Goal: Transaction & Acquisition: Purchase product/service

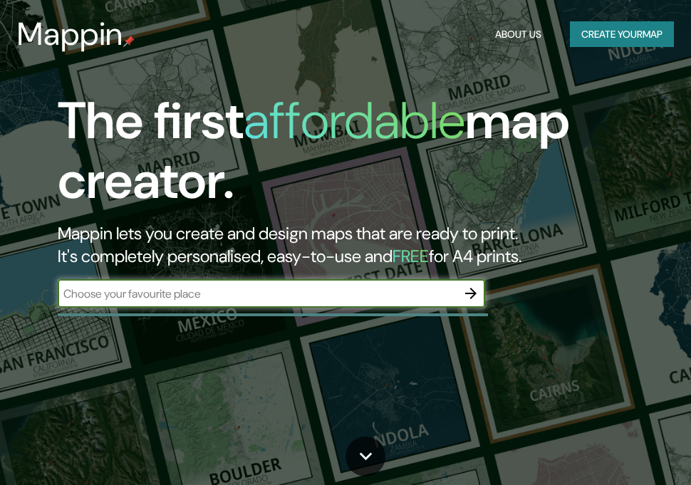
click at [465, 282] on button "button" at bounding box center [471, 293] width 29 height 29
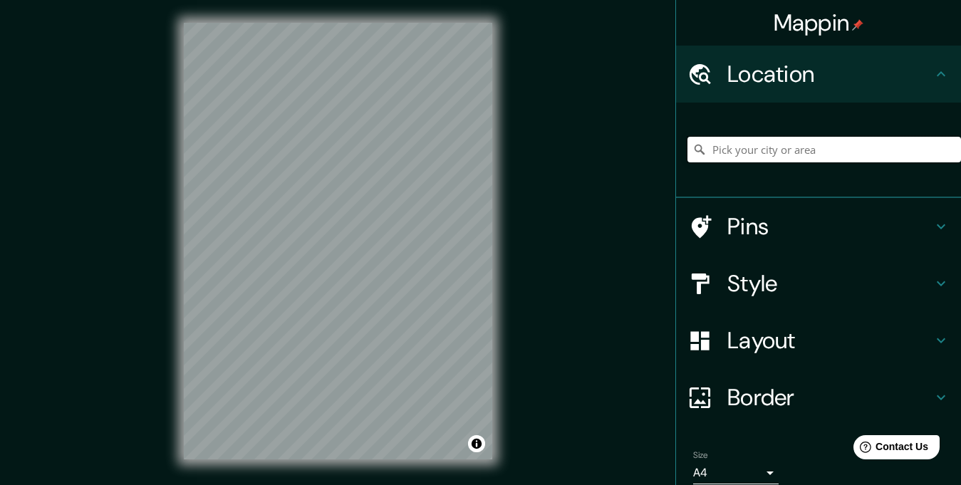
click at [690, 152] on input "Pick your city or area" at bounding box center [825, 150] width 274 height 26
type input "Ixtlahuaca, [GEOGRAPHIC_DATA], [GEOGRAPHIC_DATA]"
click at [690, 236] on h4 "Pins" at bounding box center [830, 226] width 205 height 29
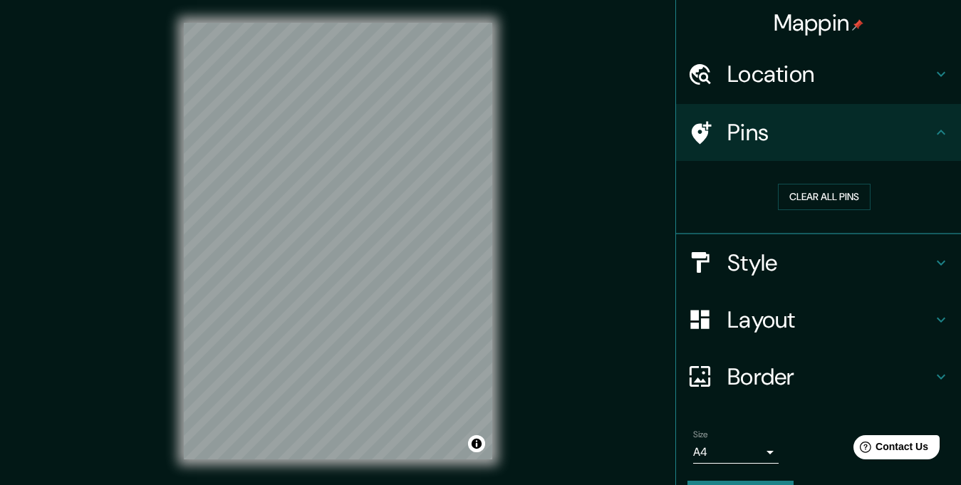
click at [690, 264] on h4 "Style" at bounding box center [830, 263] width 205 height 29
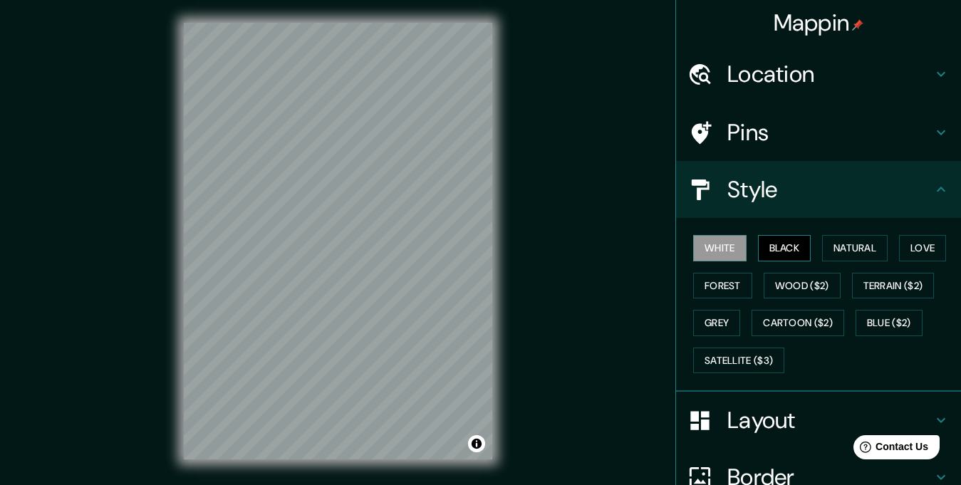
click at [690, 248] on button "Black" at bounding box center [784, 248] width 53 height 26
click at [690, 255] on button "Natural" at bounding box center [855, 248] width 66 height 26
click at [690, 405] on div "Layout" at bounding box center [818, 420] width 285 height 57
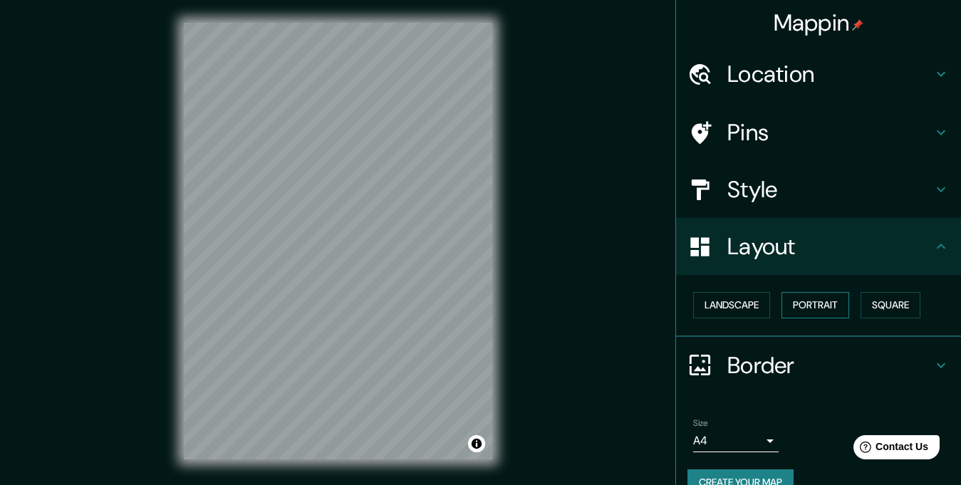
click at [690, 311] on button "Portrait" at bounding box center [816, 305] width 68 height 26
click at [690, 307] on button "Landscape" at bounding box center [731, 305] width 77 height 26
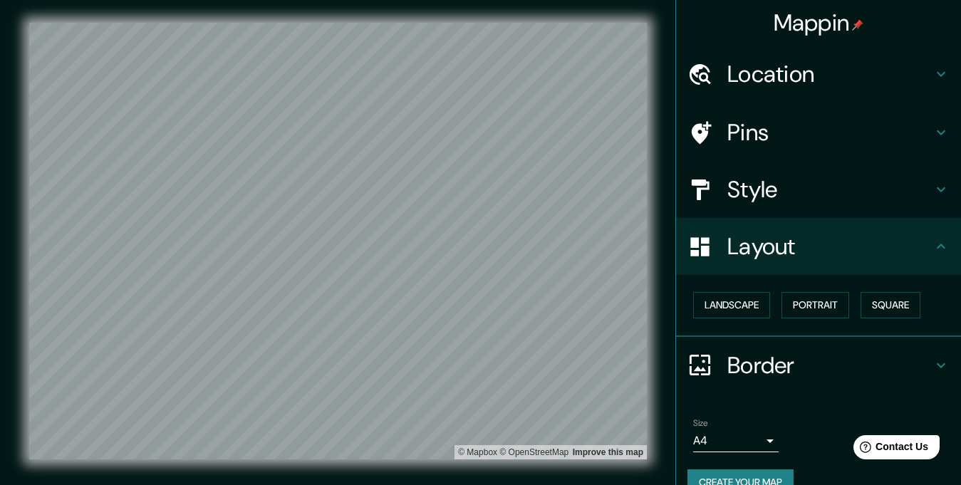
scroll to position [27, 0]
